Goal: Information Seeking & Learning: Check status

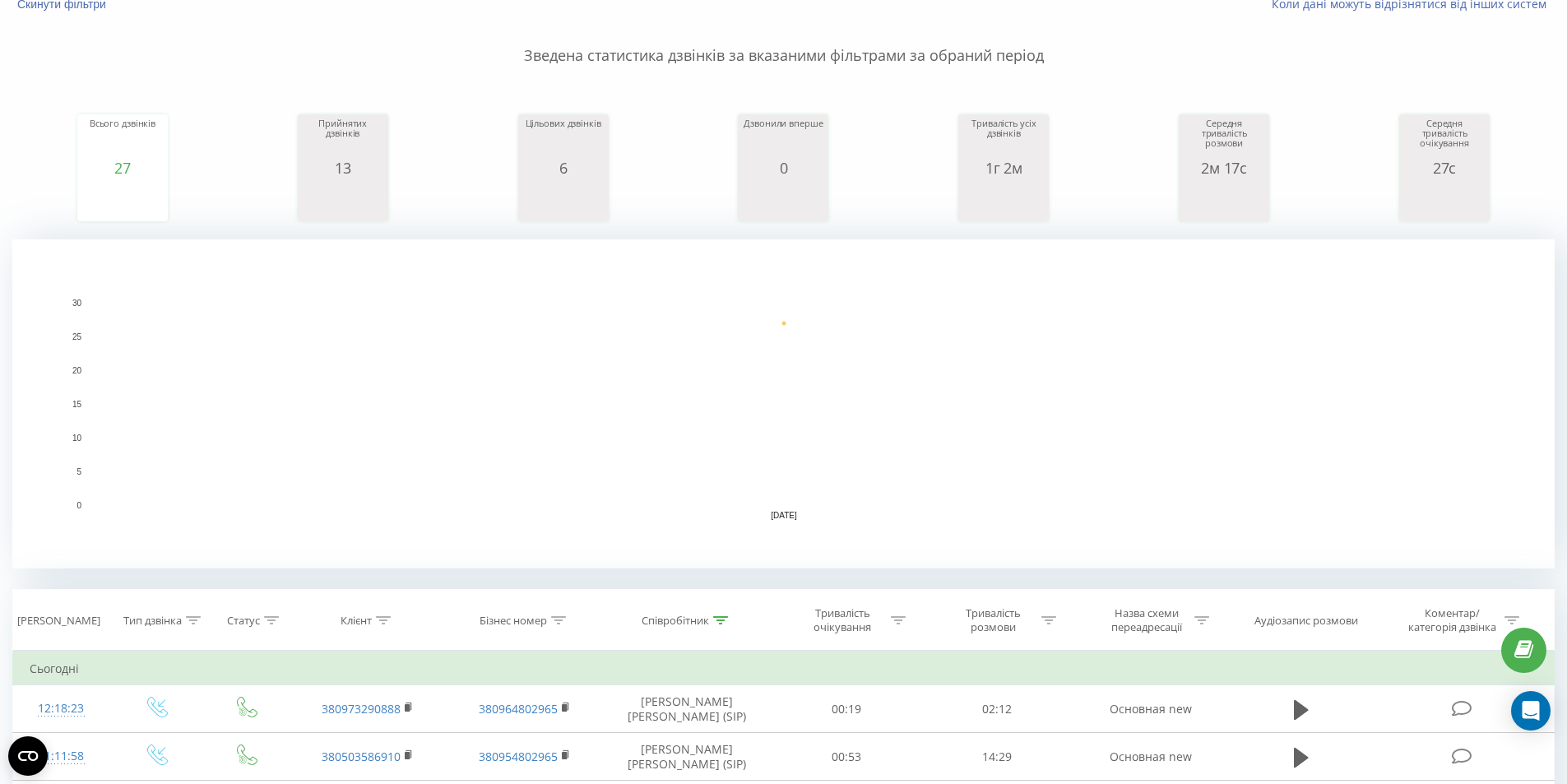
scroll to position [329, 0]
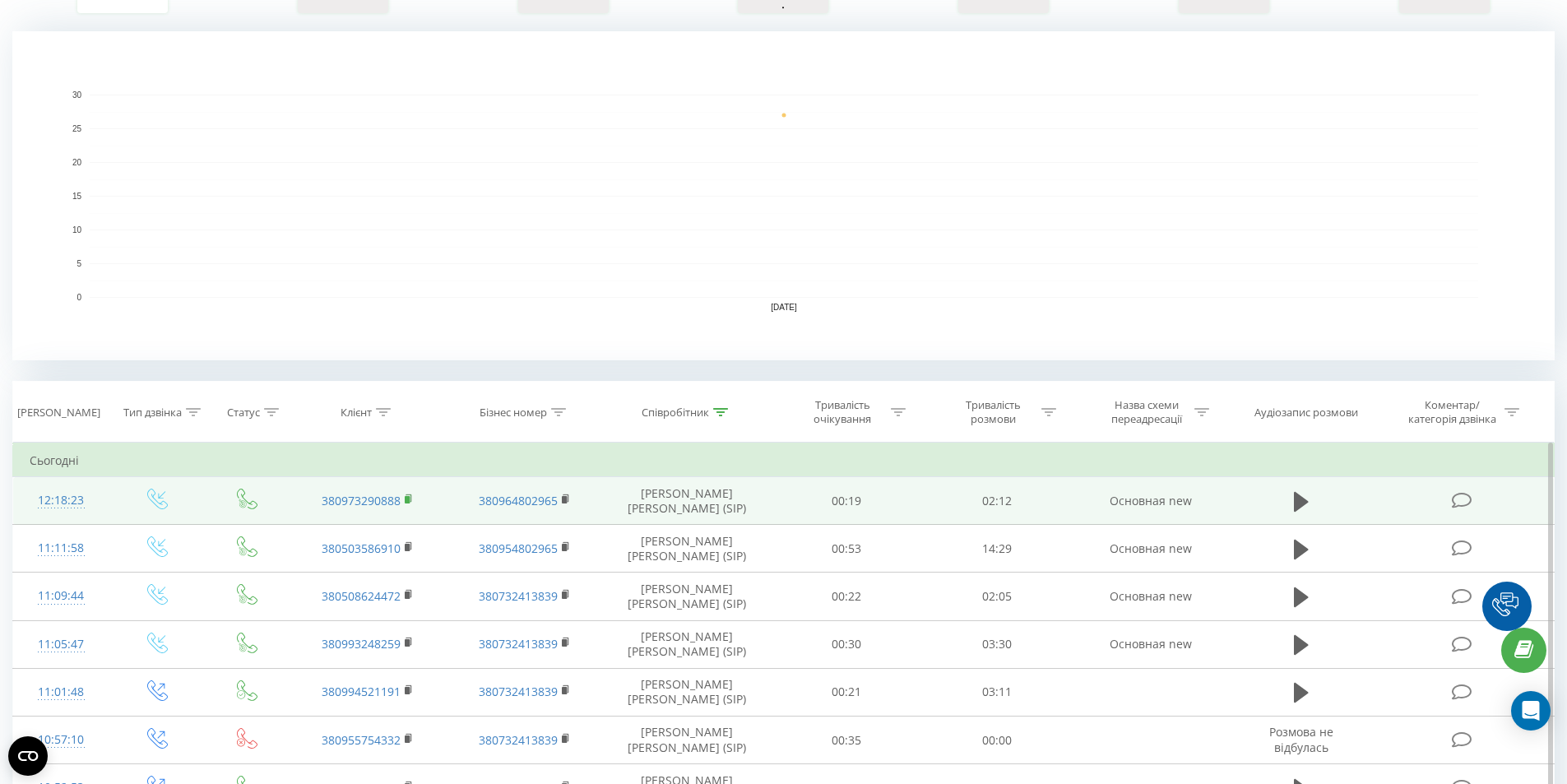
click at [406, 501] on rect at bounding box center [407, 500] width 5 height 8
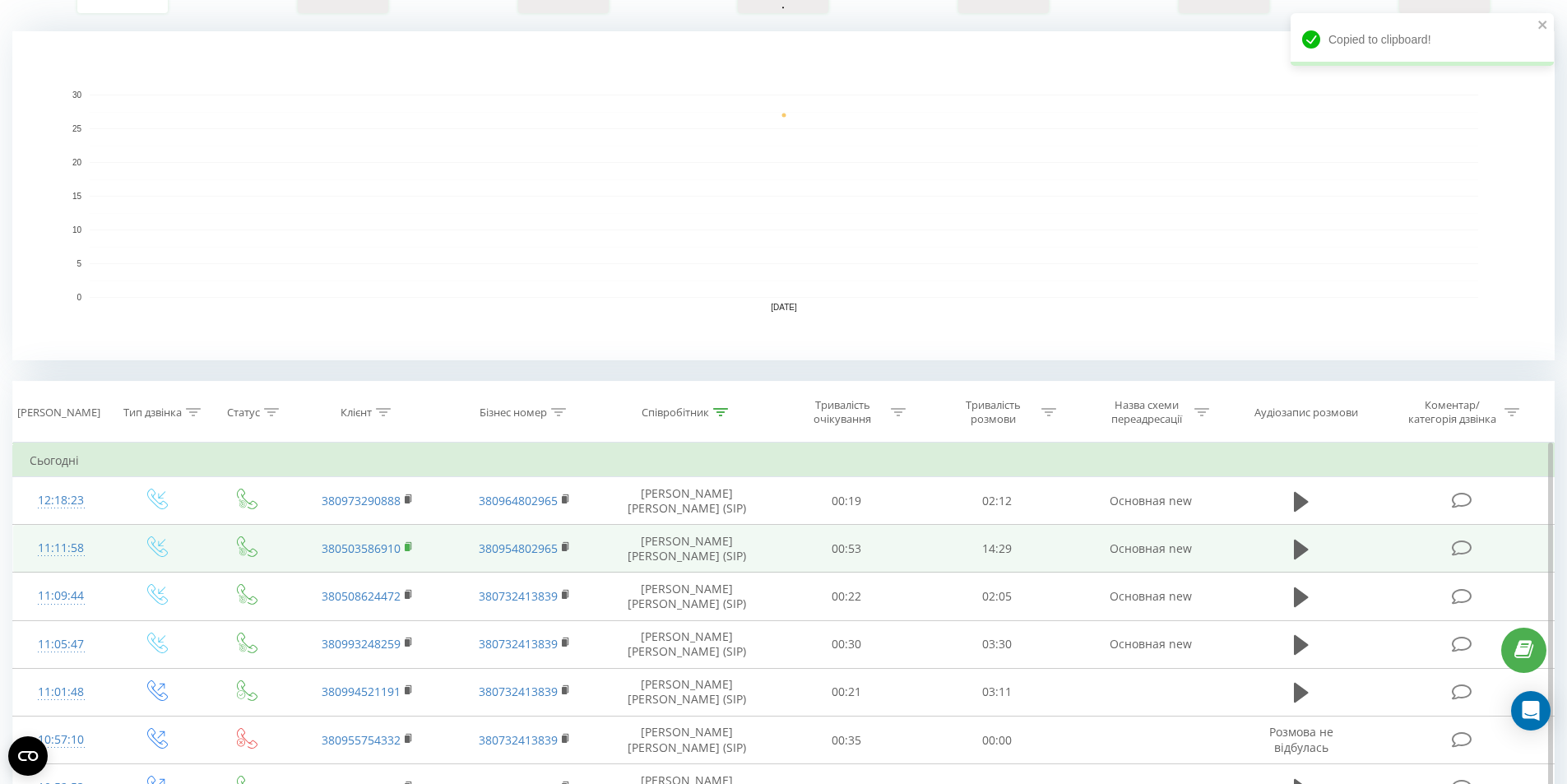
click at [407, 548] on rect at bounding box center [407, 547] width 5 height 8
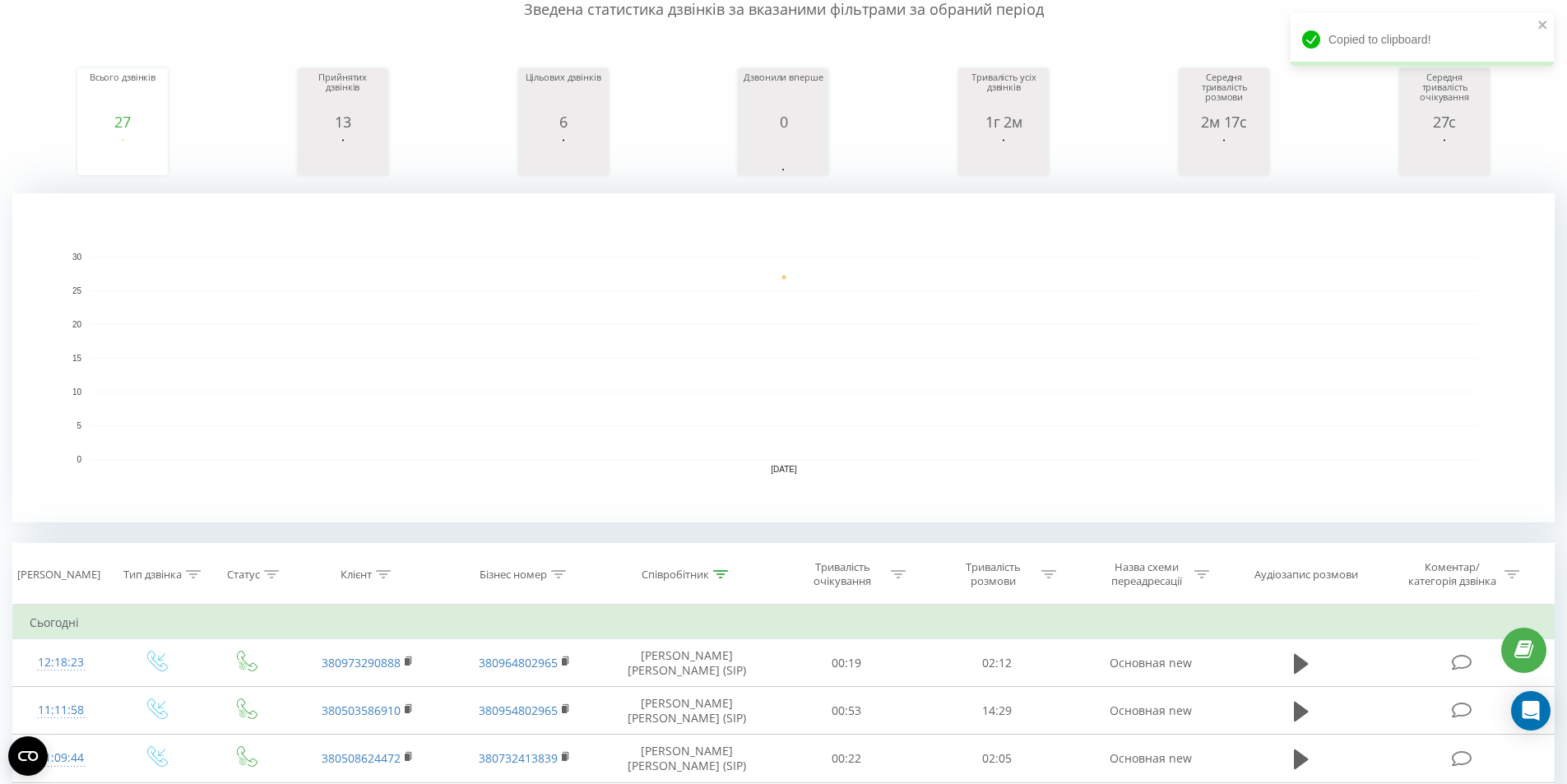
scroll to position [0, 0]
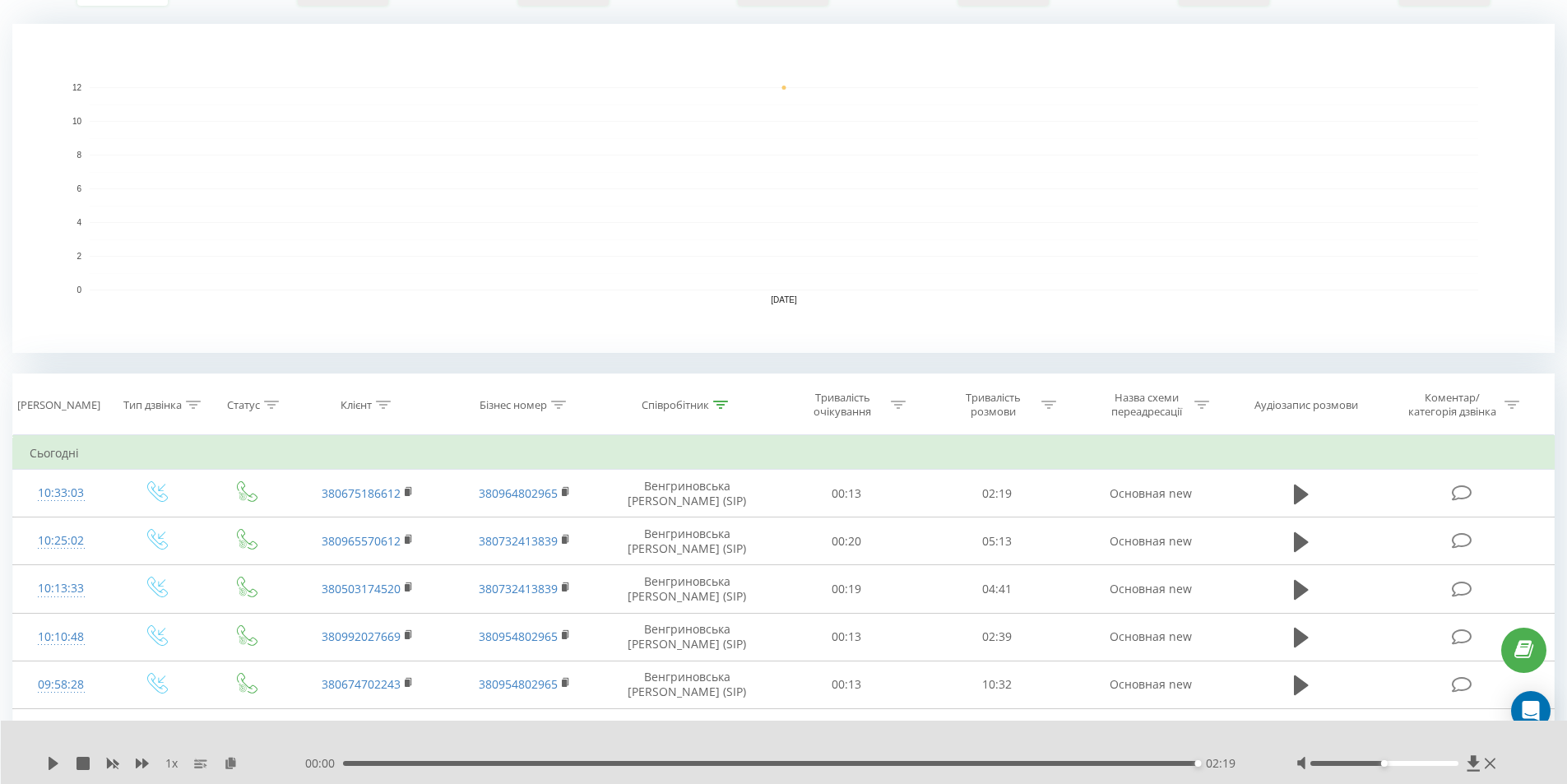
scroll to position [329, 0]
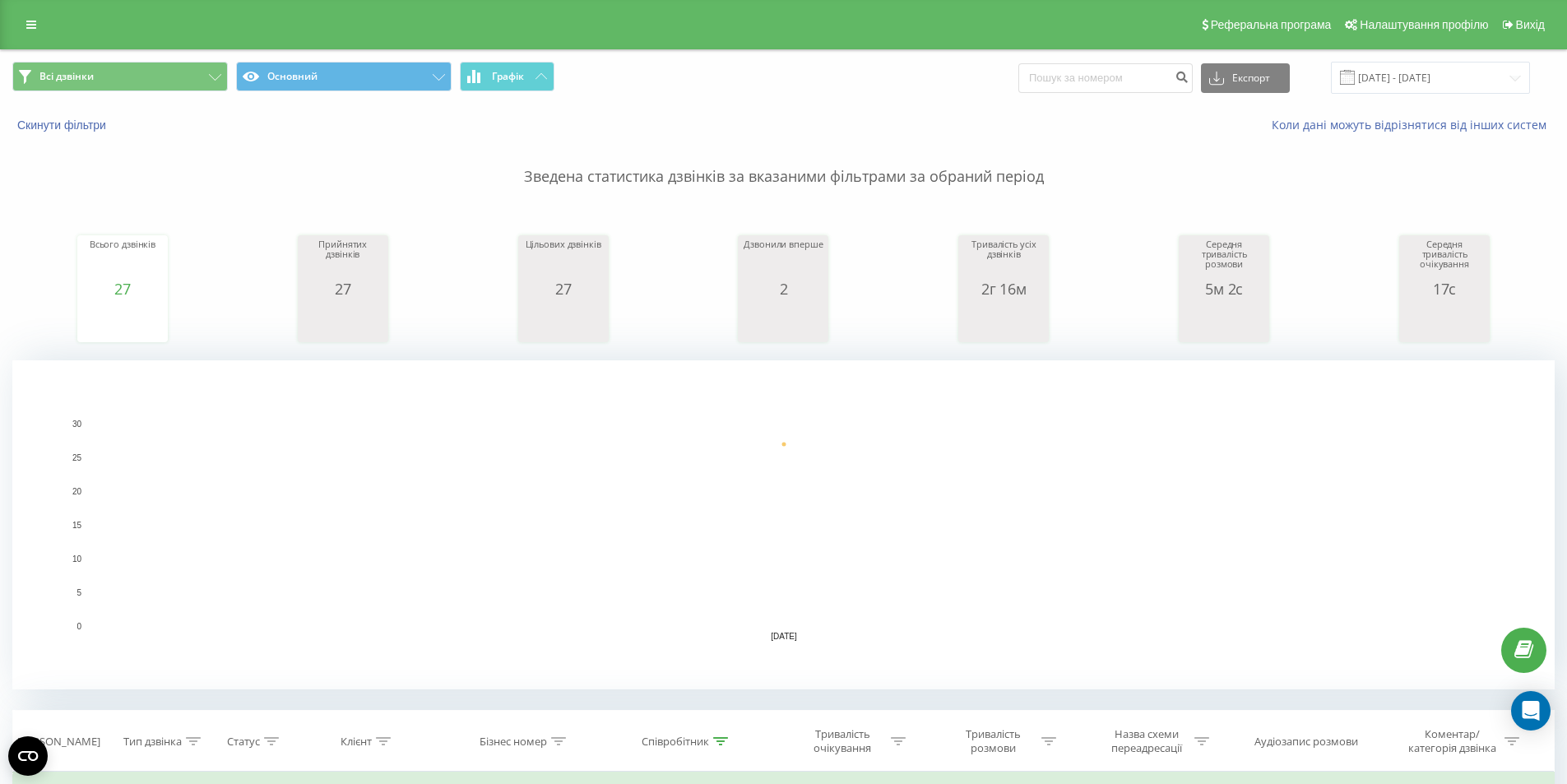
scroll to position [246, 0]
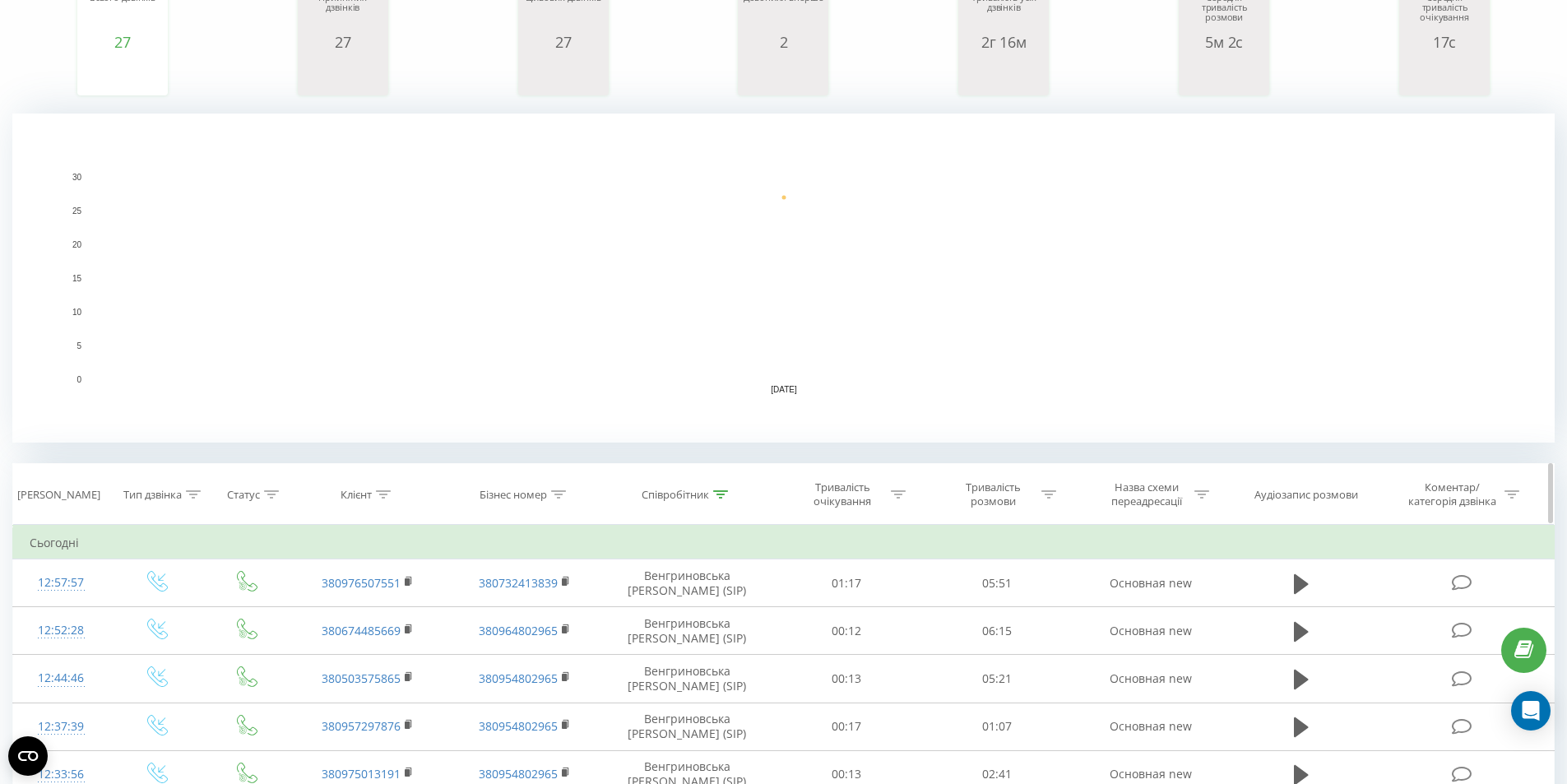
click at [711, 496] on div "Співробітник" at bounding box center [685, 494] width 86 height 14
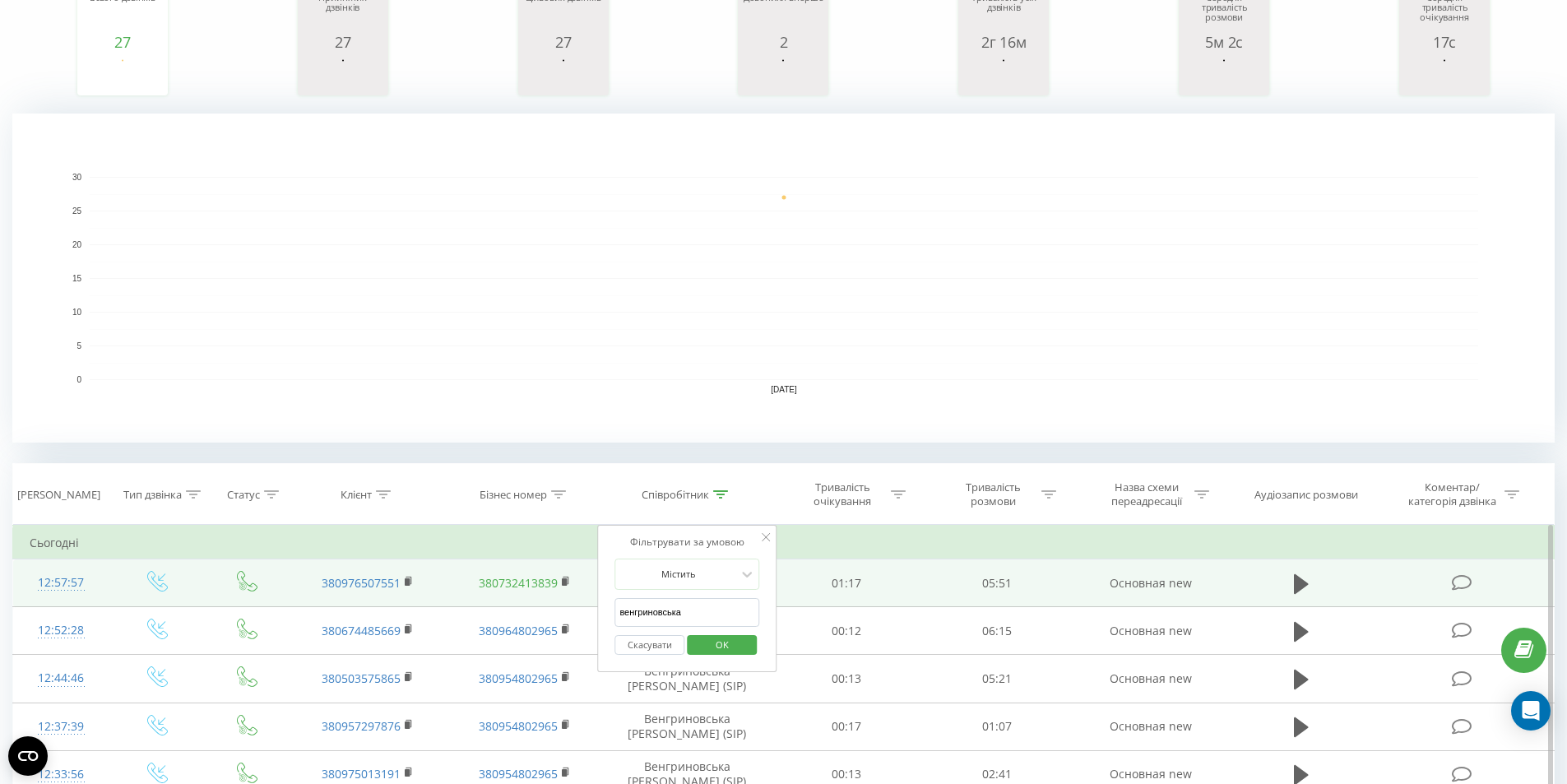
drag, startPoint x: 692, startPoint y: 608, endPoint x: 514, endPoint y: 589, distance: 179.0
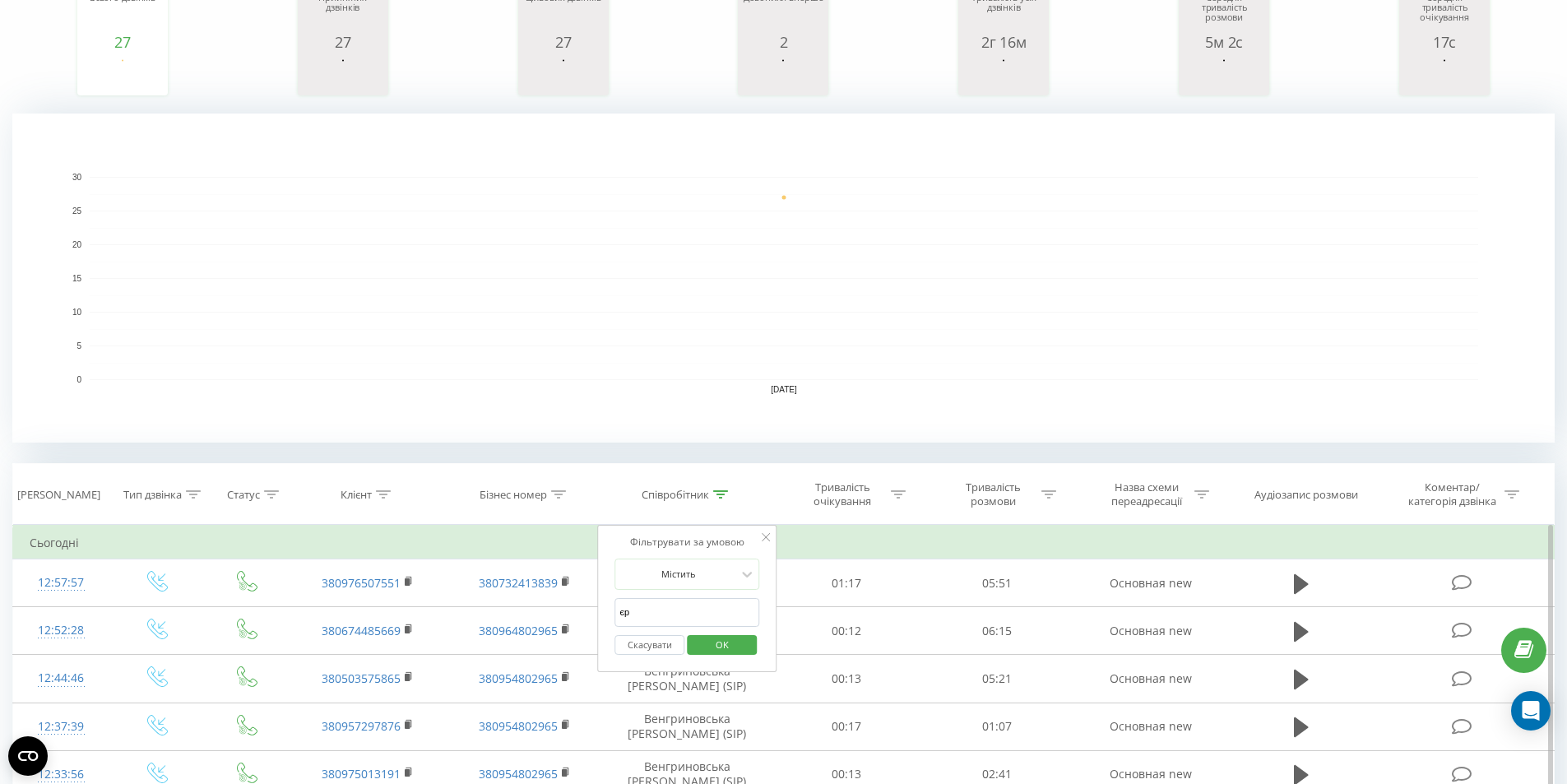
type input "[PERSON_NAME]"
click at [723, 647] on span "OK" at bounding box center [722, 644] width 46 height 26
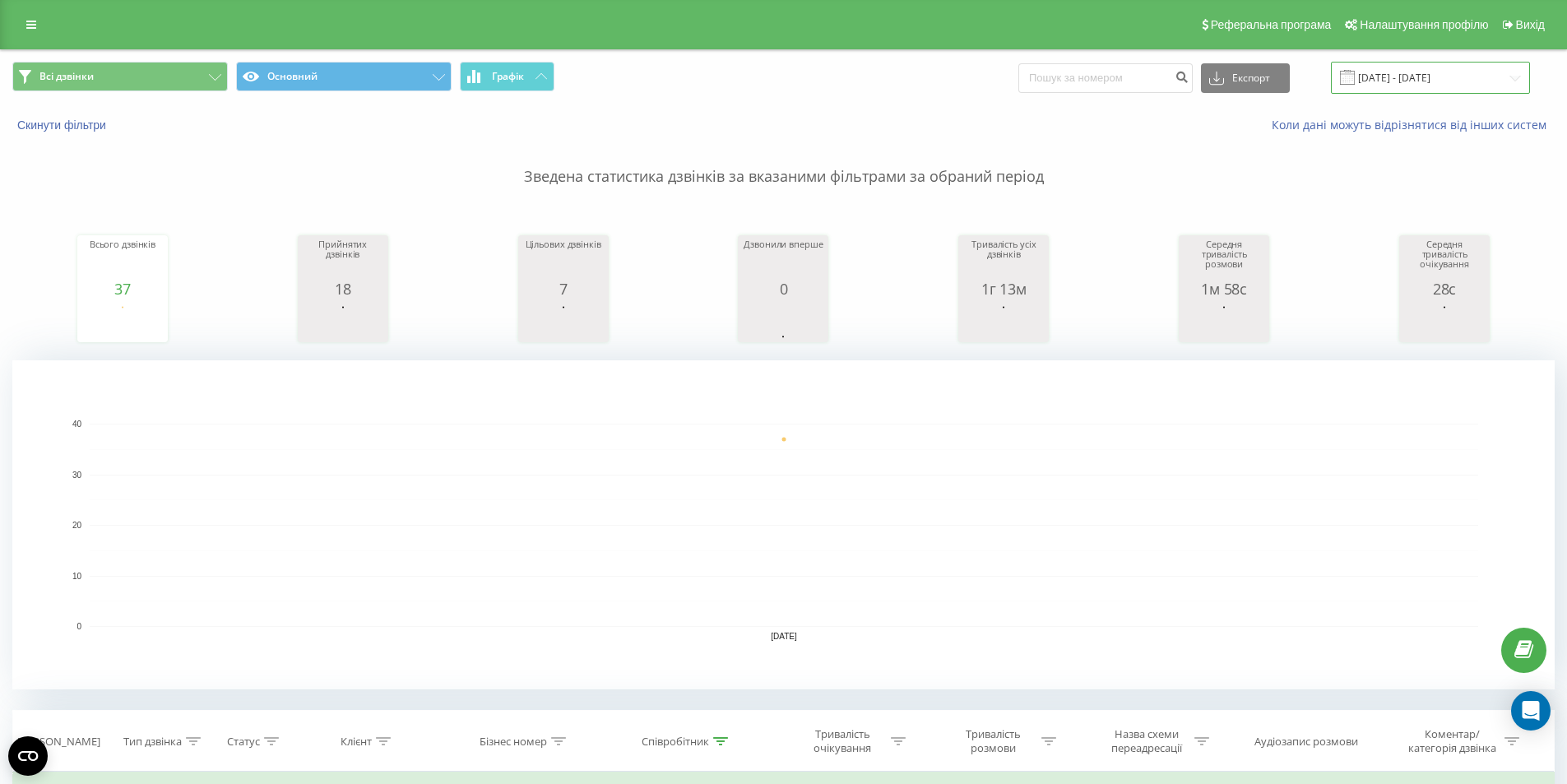
click at [1392, 80] on input "[DATE] - [DATE]" at bounding box center [1431, 78] width 199 height 32
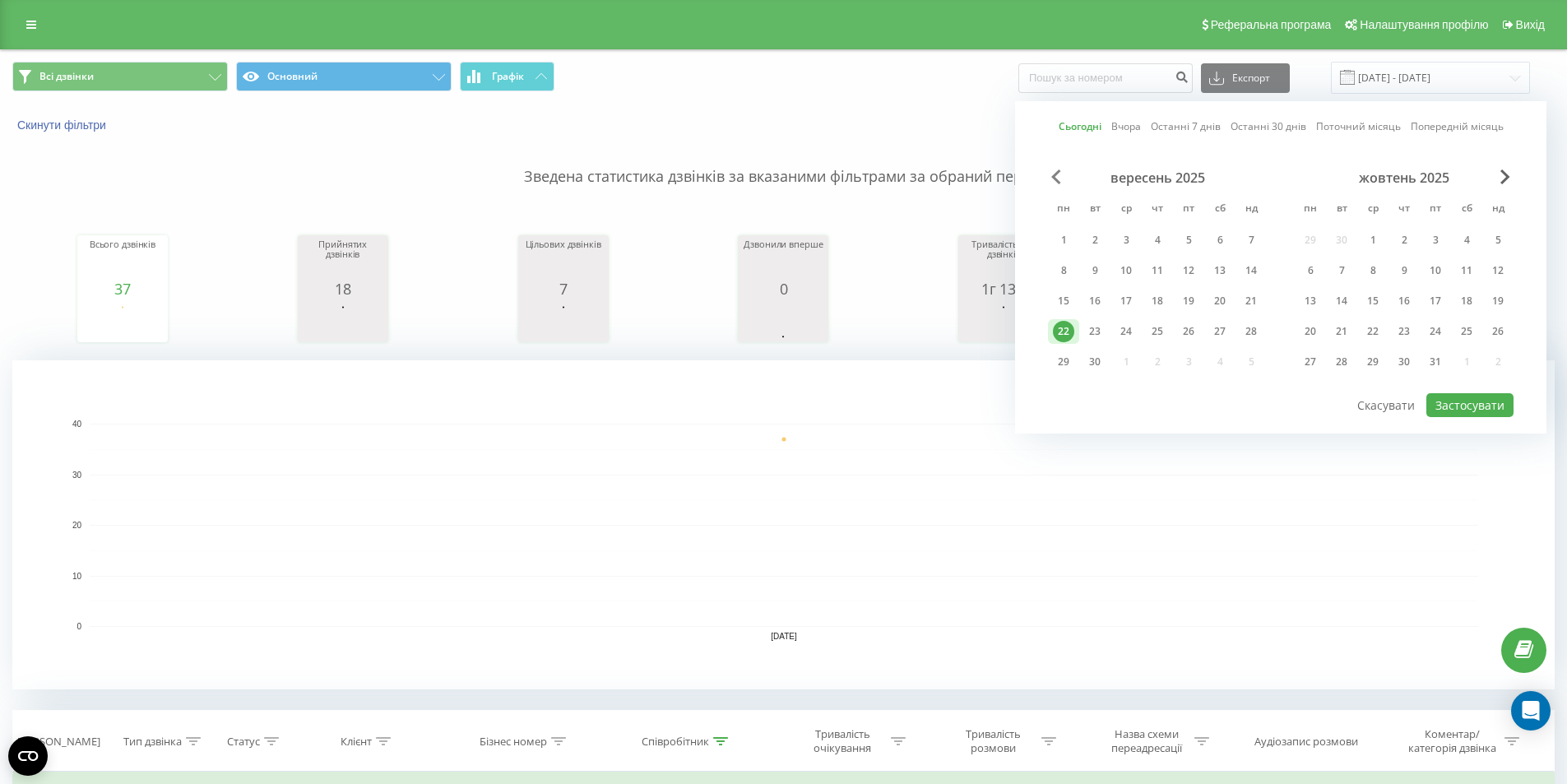
click at [1059, 175] on span "Previous Month" at bounding box center [1057, 177] width 9 height 15
drag, startPoint x: 1070, startPoint y: 275, endPoint x: 1096, endPoint y: 282, distance: 26.9
click at [1070, 276] on div "4" at bounding box center [1063, 270] width 22 height 22
click at [1459, 398] on button "Застосувати" at bounding box center [1470, 405] width 87 height 24
type input "04.08.2025 - 04.08.2025"
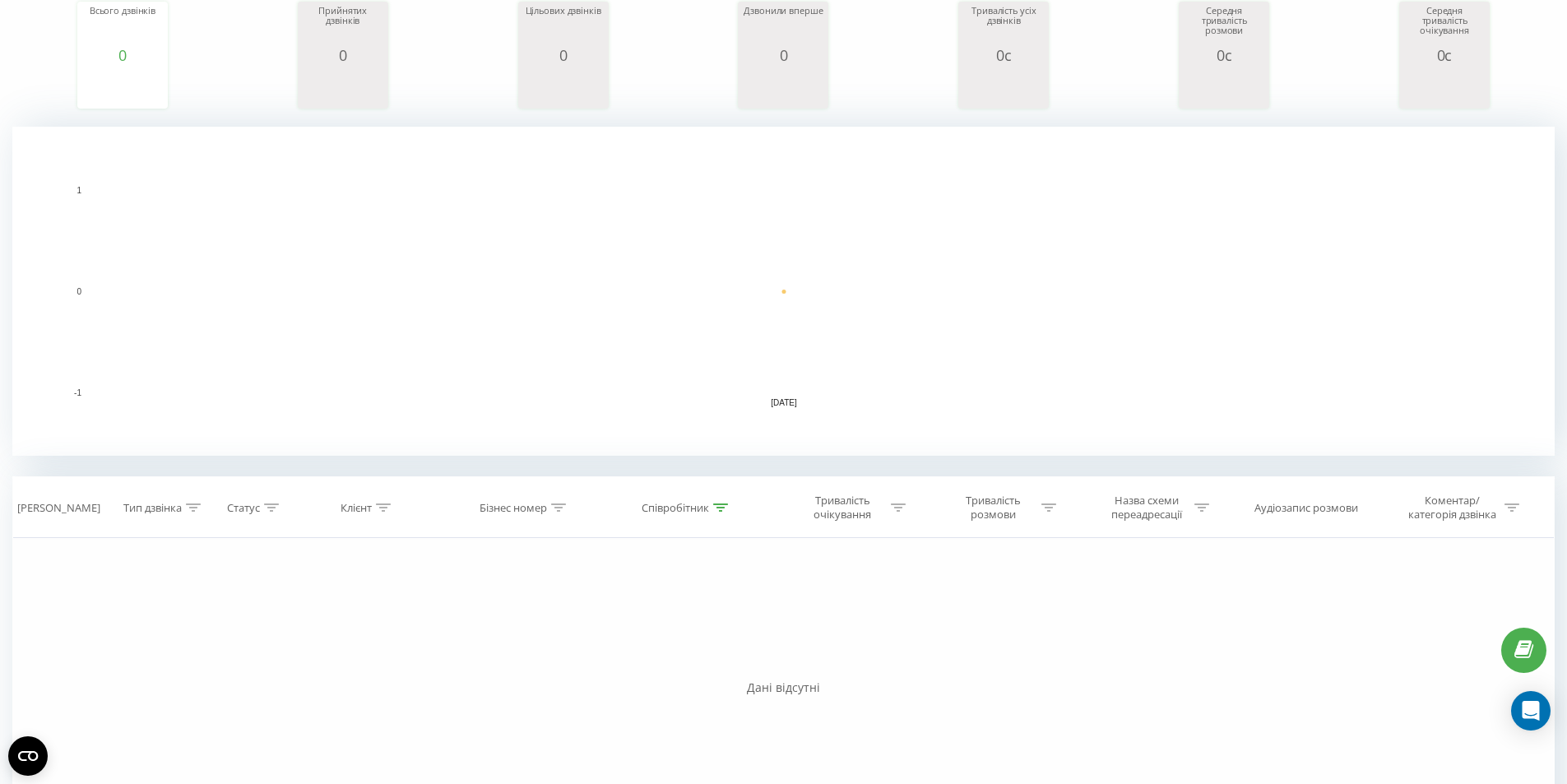
scroll to position [246, 0]
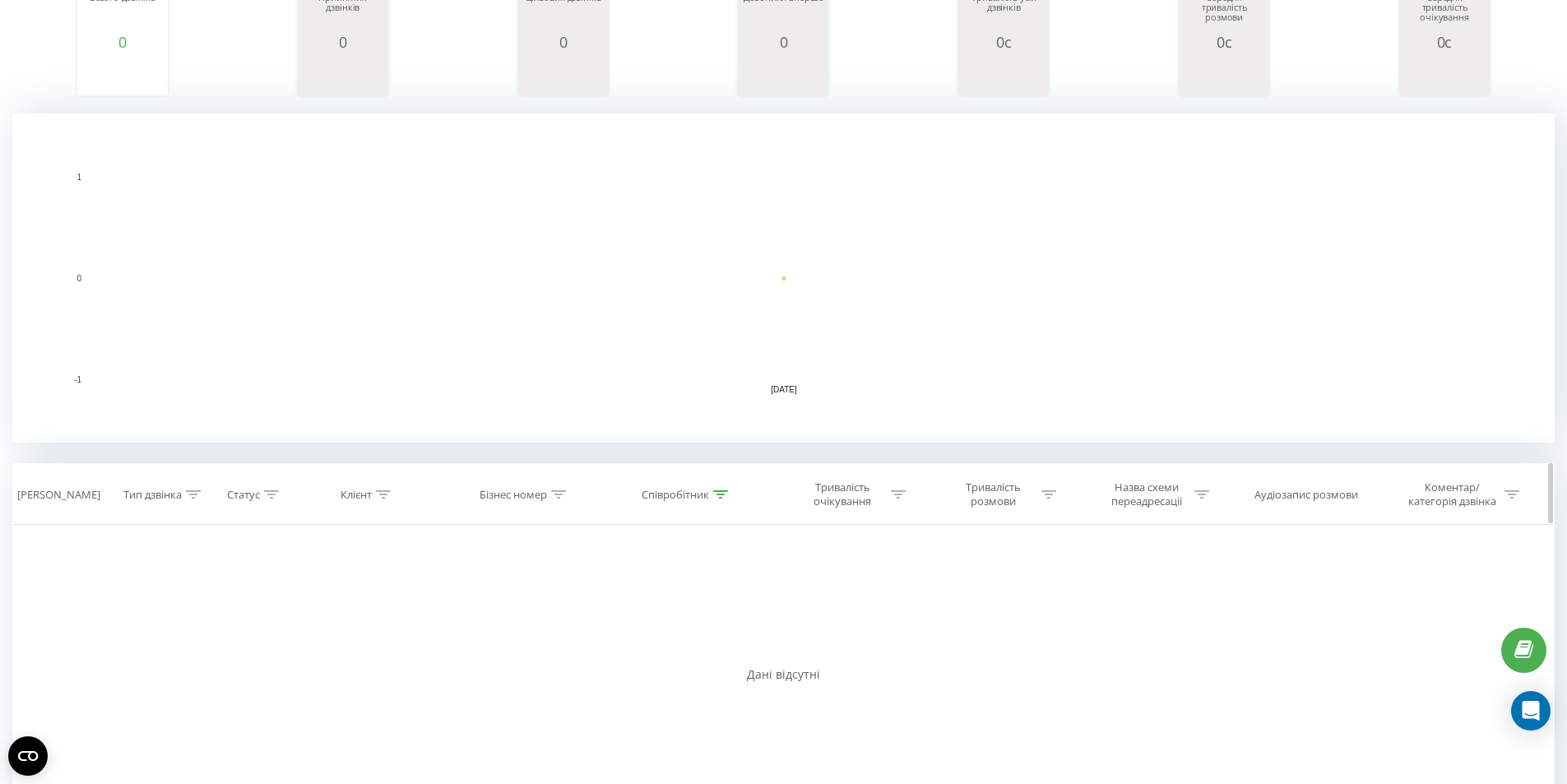
click at [711, 498] on div "Співробітник" at bounding box center [685, 494] width 86 height 14
drag, startPoint x: 678, startPoint y: 611, endPoint x: 486, endPoint y: 576, distance: 195.2
click at [486, 576] on div "Фільтрувати за умовою Дорівнює Введіть значення Скасувати OK Фільтрувати за умо…" at bounding box center [784, 709] width 1542 height 370
click at [713, 638] on span "OK" at bounding box center [722, 644] width 46 height 26
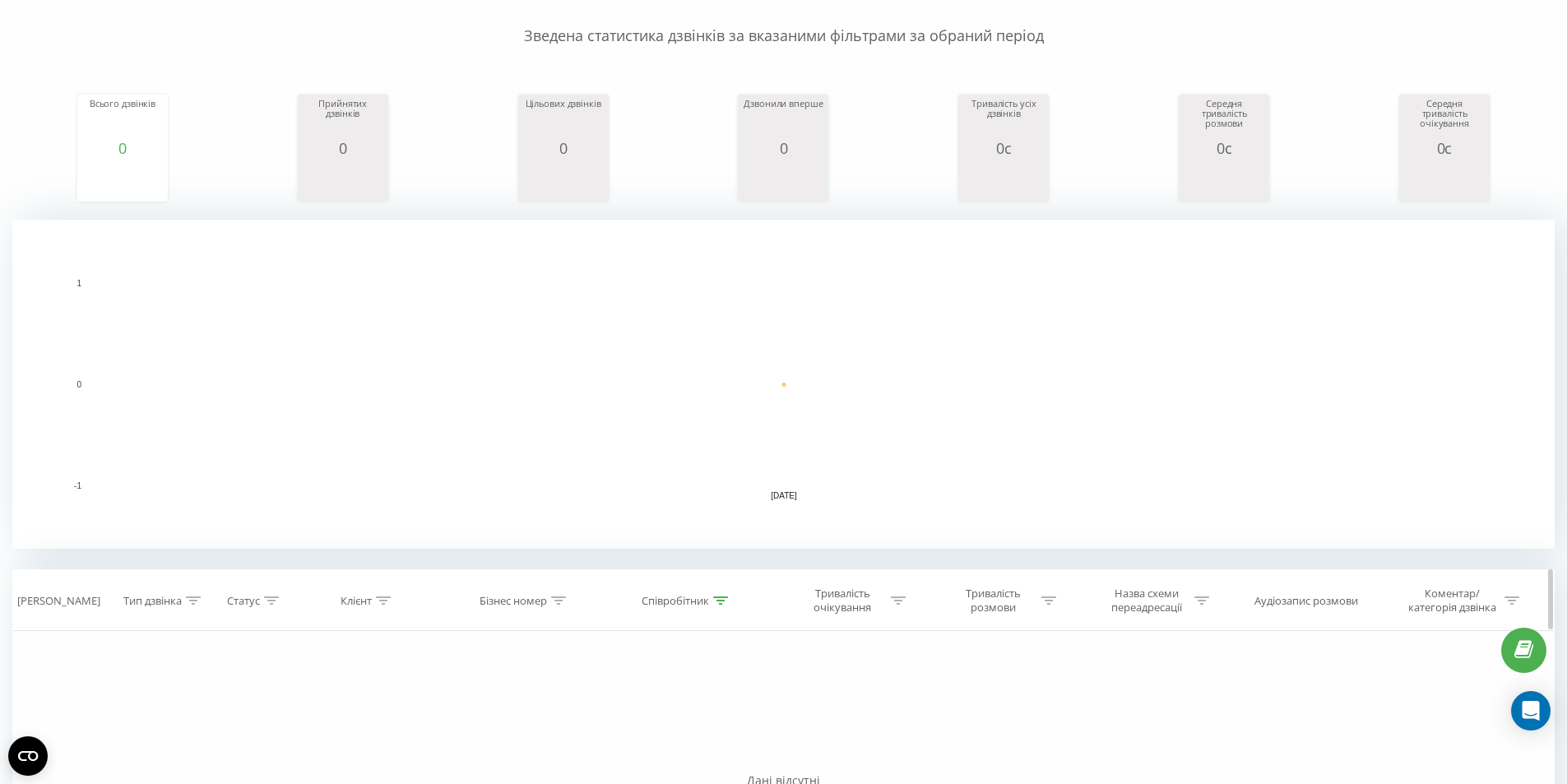
click at [724, 602] on icon at bounding box center [721, 600] width 15 height 9
drag, startPoint x: 667, startPoint y: 724, endPoint x: 491, endPoint y: 673, distance: 183.2
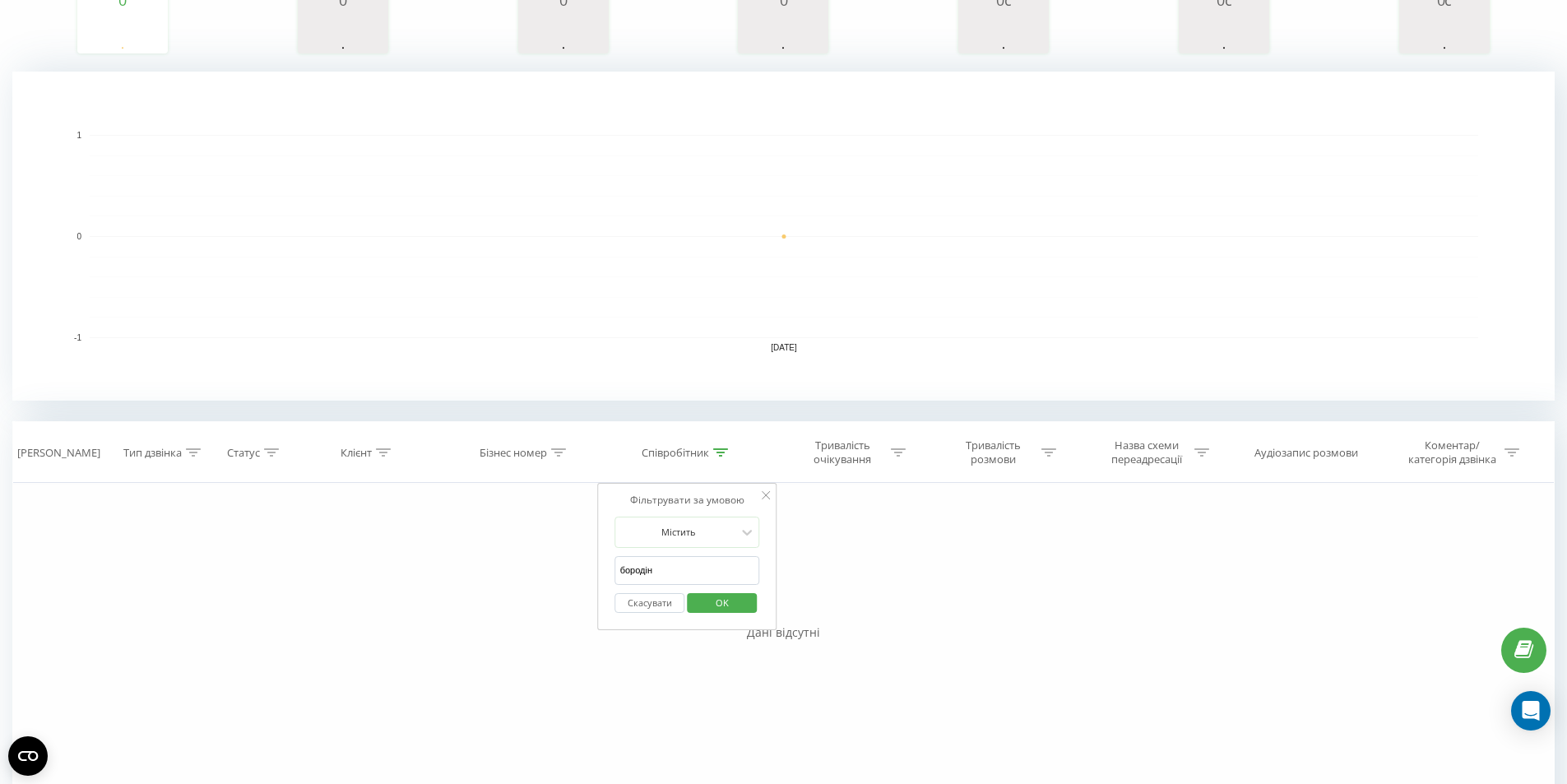
scroll to position [305, 0]
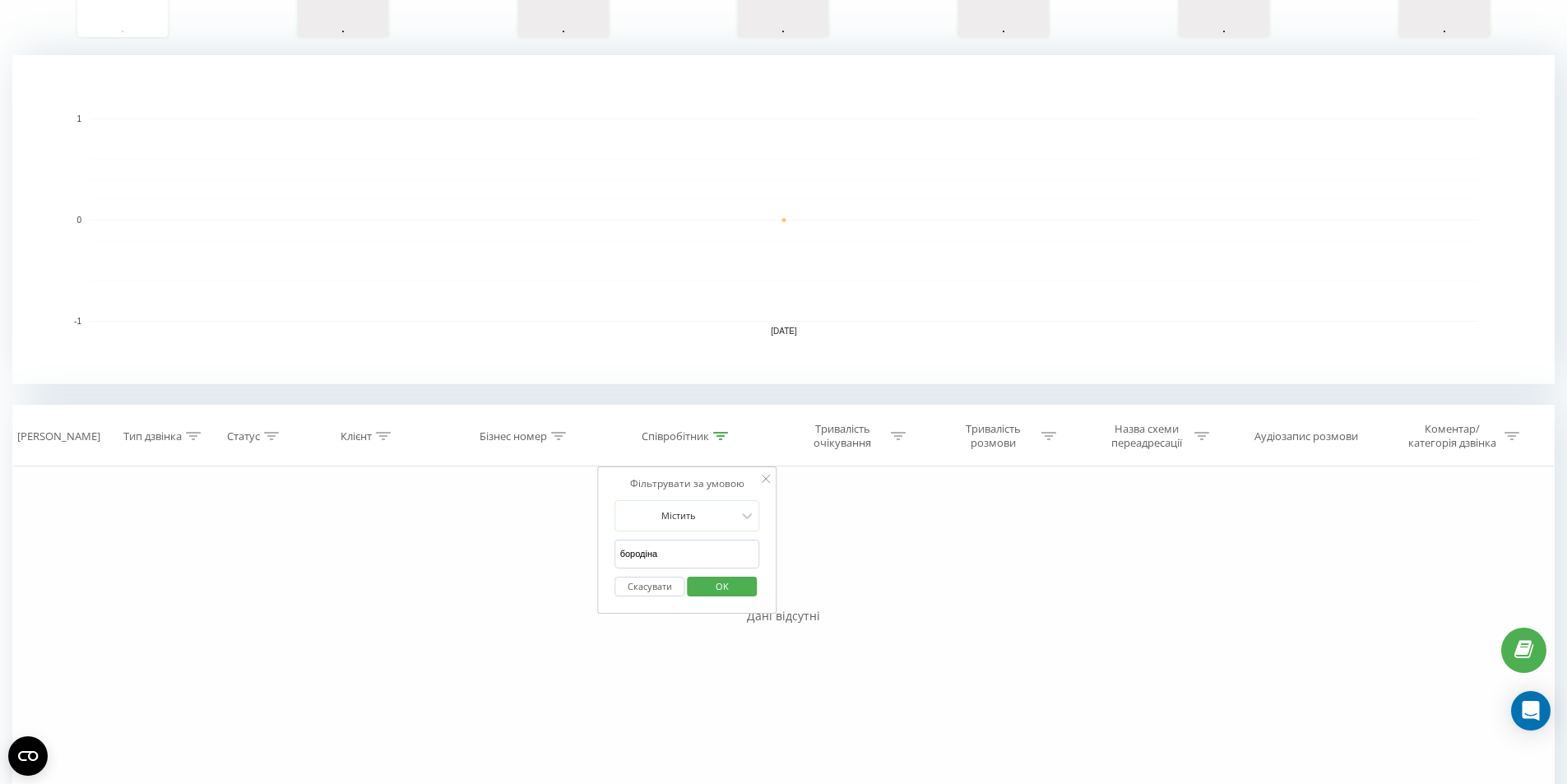
type input "бородіна"
click at [726, 584] on span "OK" at bounding box center [722, 586] width 46 height 26
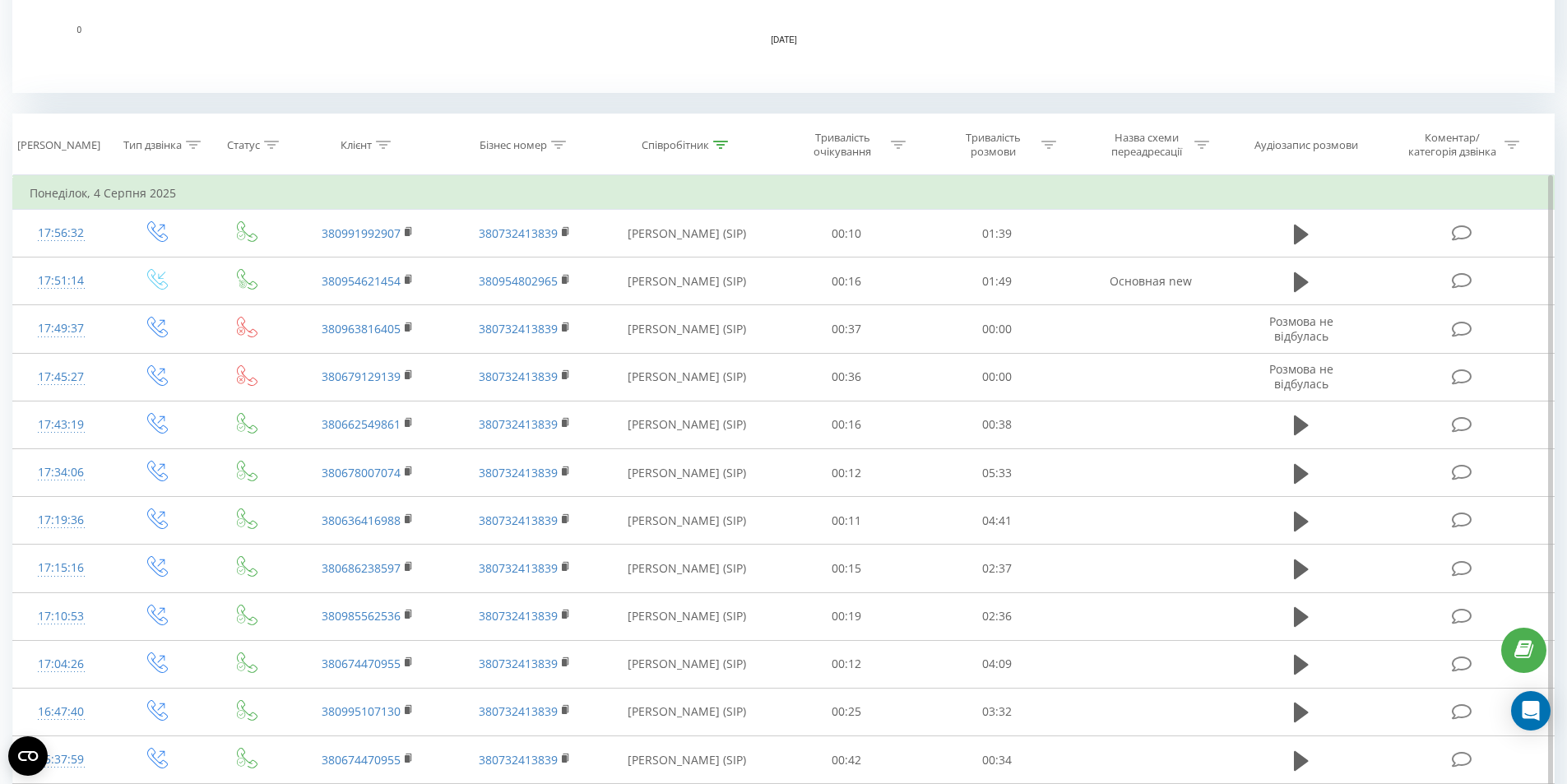
scroll to position [740, 0]
